Goal: Transaction & Acquisition: Subscribe to service/newsletter

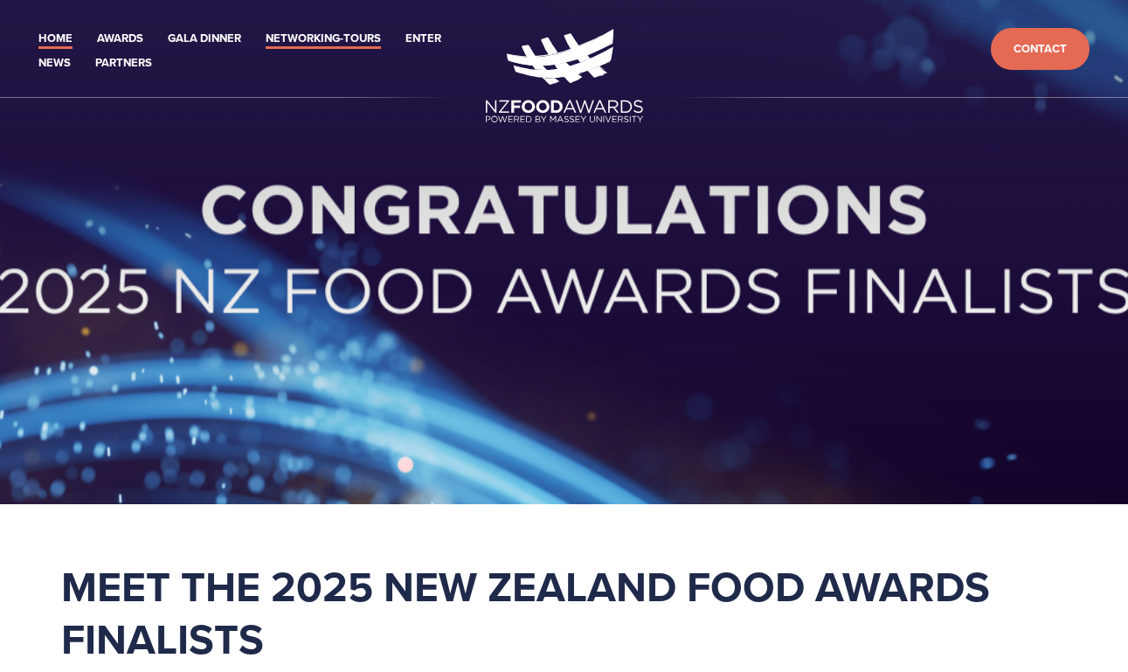
click at [354, 40] on link "Networking-Tours" at bounding box center [323, 39] width 115 height 20
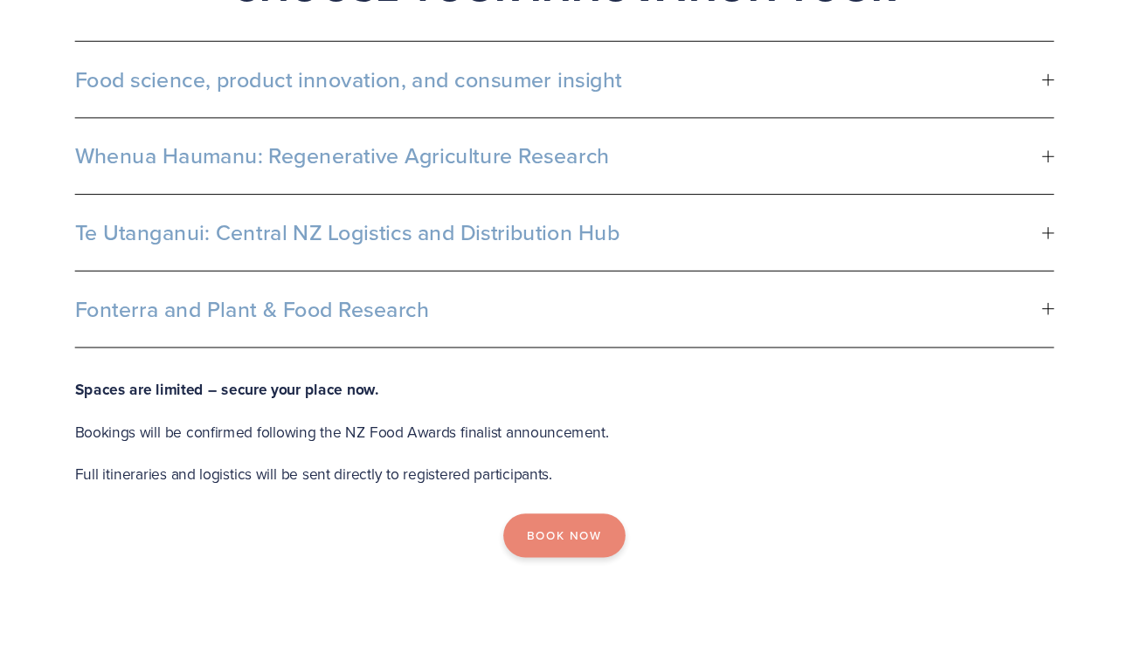
scroll to position [1111, 0]
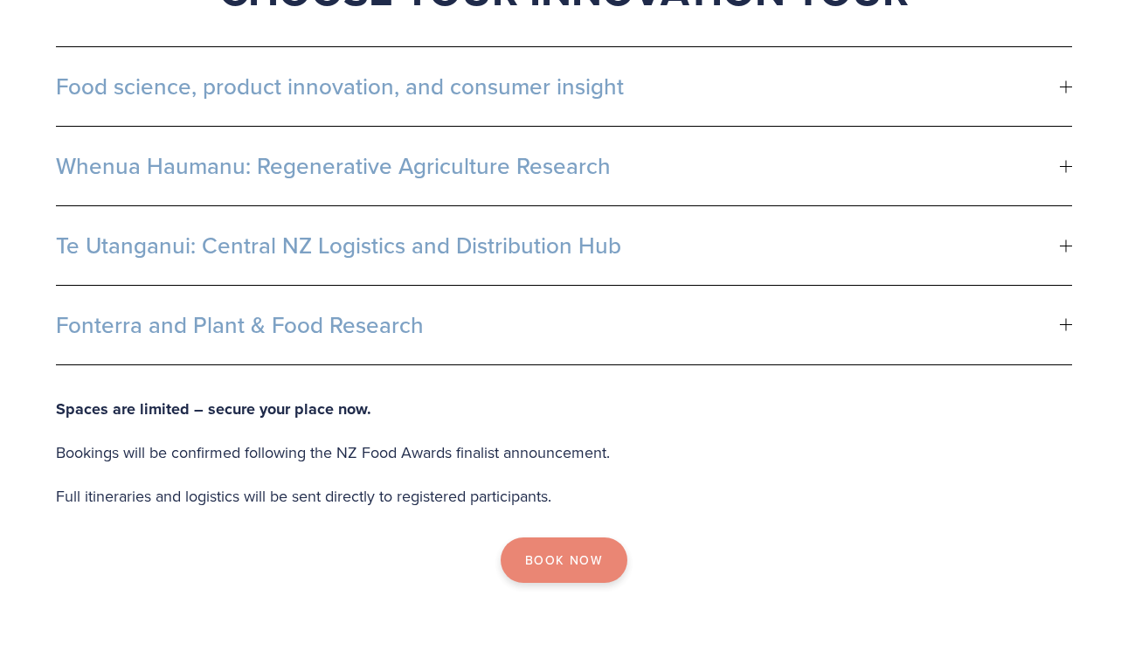
click at [573, 550] on link "Book Now" at bounding box center [564, 559] width 127 height 45
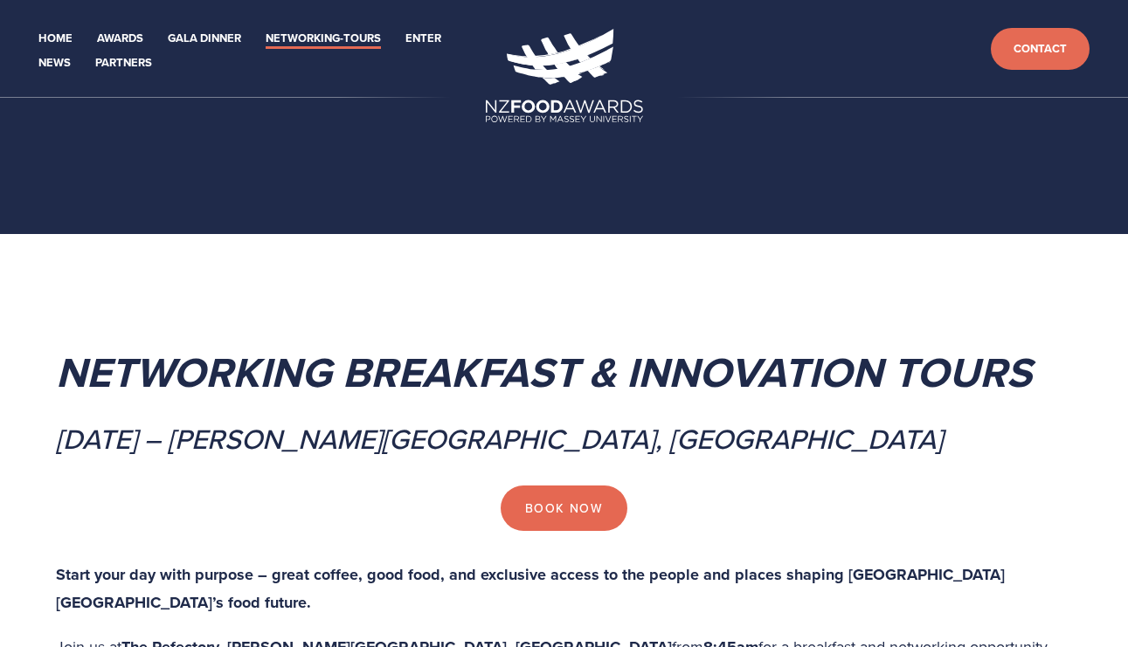
scroll to position [0, 0]
click at [59, 38] on link "Home" at bounding box center [55, 39] width 34 height 20
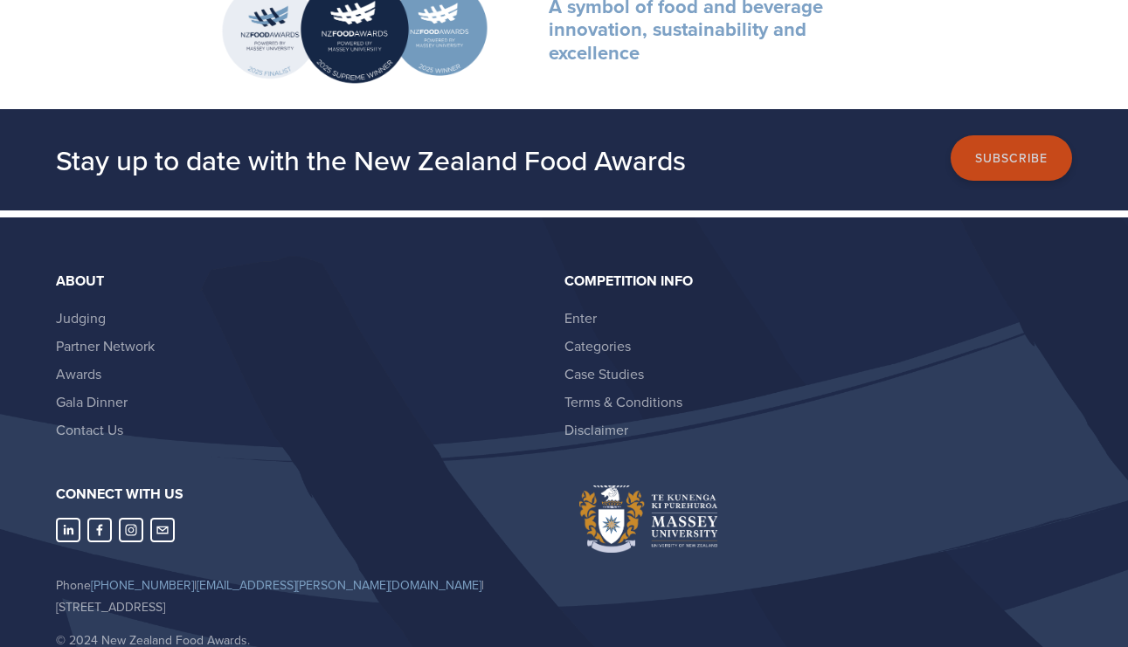
scroll to position [5718, 0]
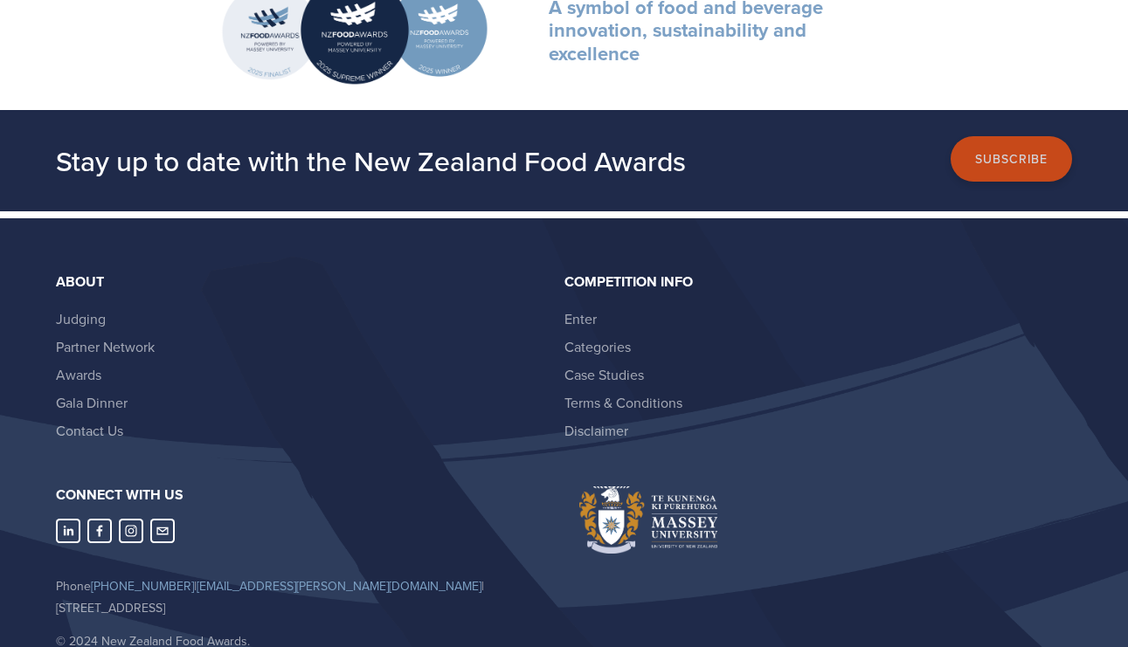
click at [1027, 136] on button "Subscribe" at bounding box center [1011, 159] width 121 height 46
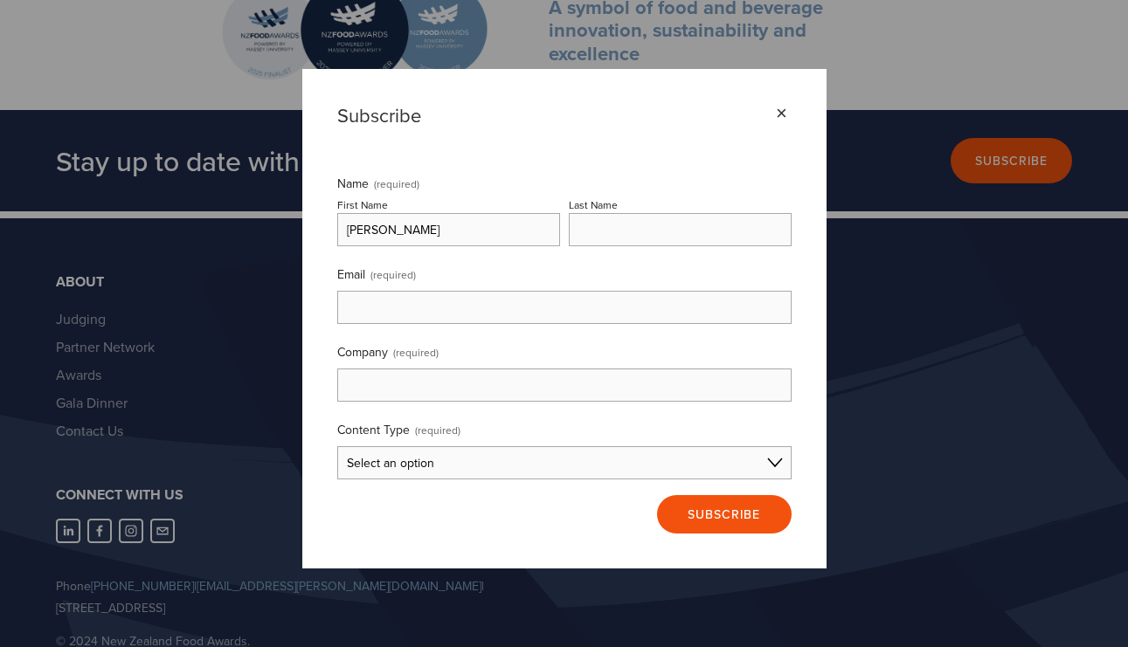
type input "Brenard"
type input "Lee"
type input "bleenz2017@gmail.com"
select select "Entrant Content"
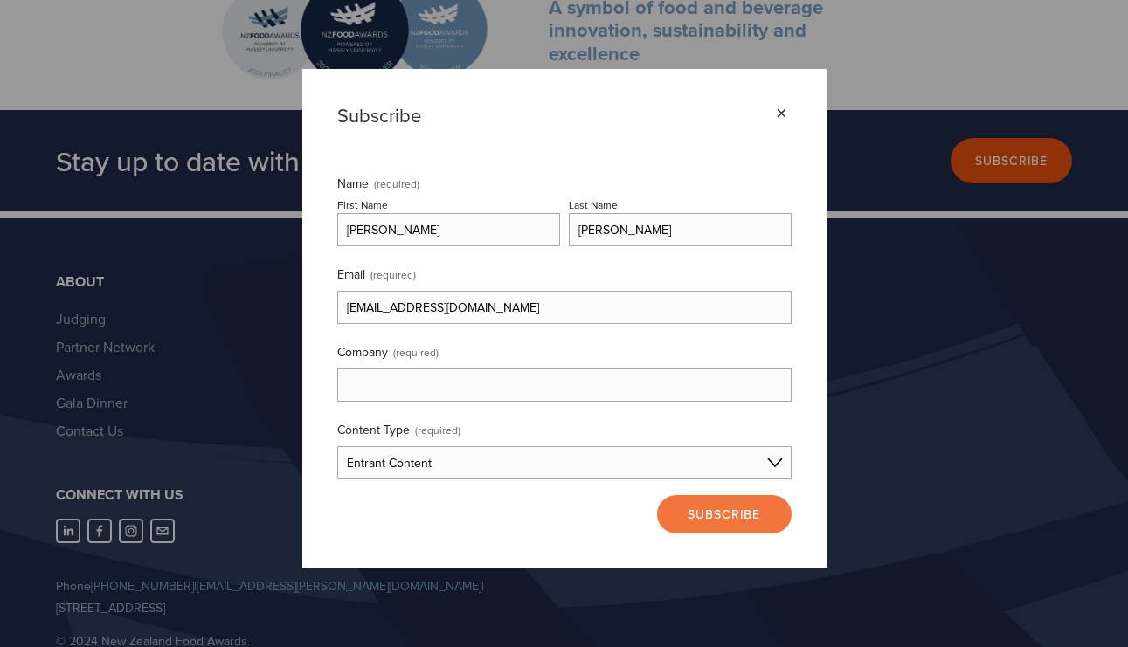
click at [756, 523] on span "Subscribe" at bounding box center [724, 514] width 73 height 17
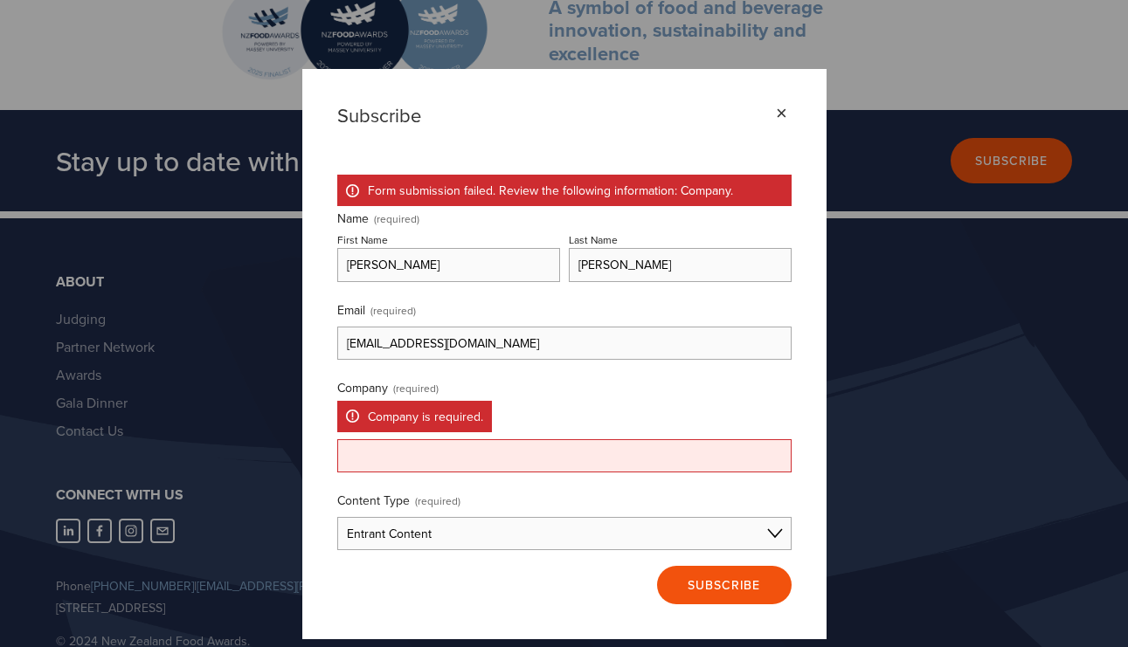
scroll to position [70, 0]
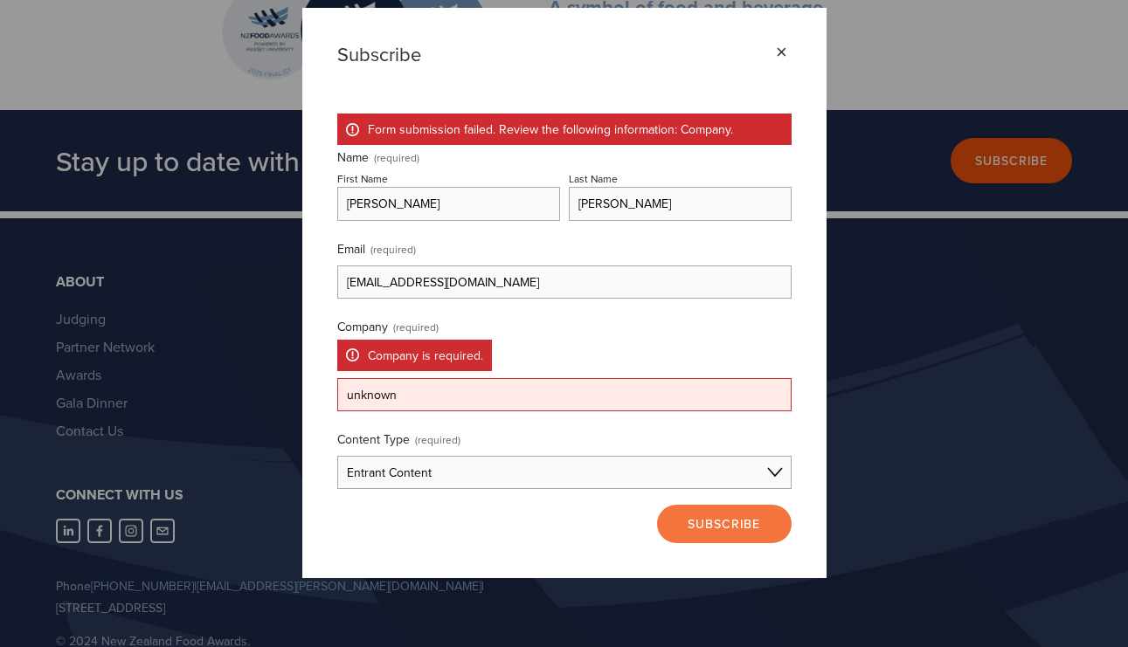
type input "unknown"
click at [751, 527] on span "Subscribe" at bounding box center [724, 524] width 73 height 17
